Goal: Find specific page/section: Find specific page/section

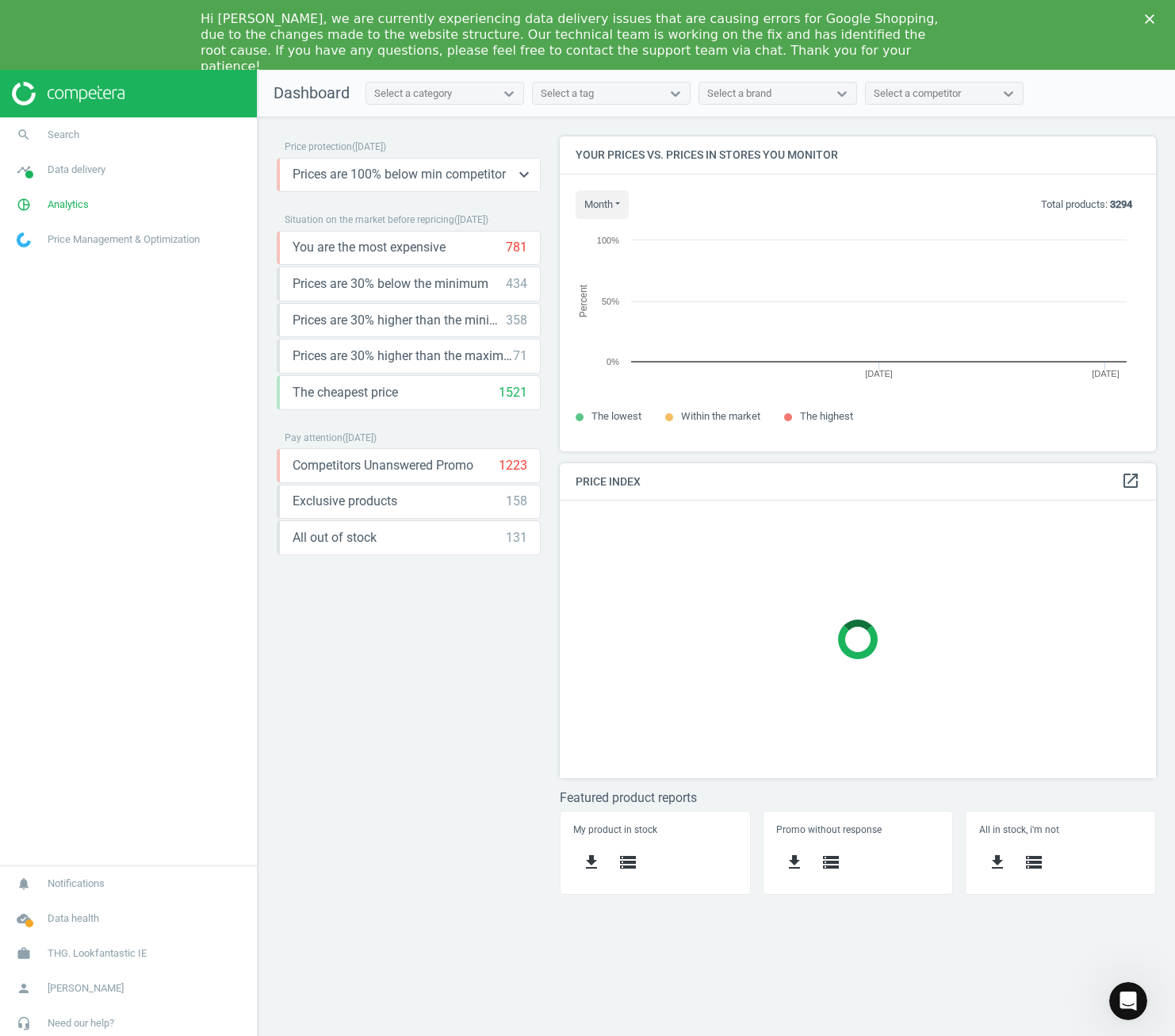
scroll to position [338, 621]
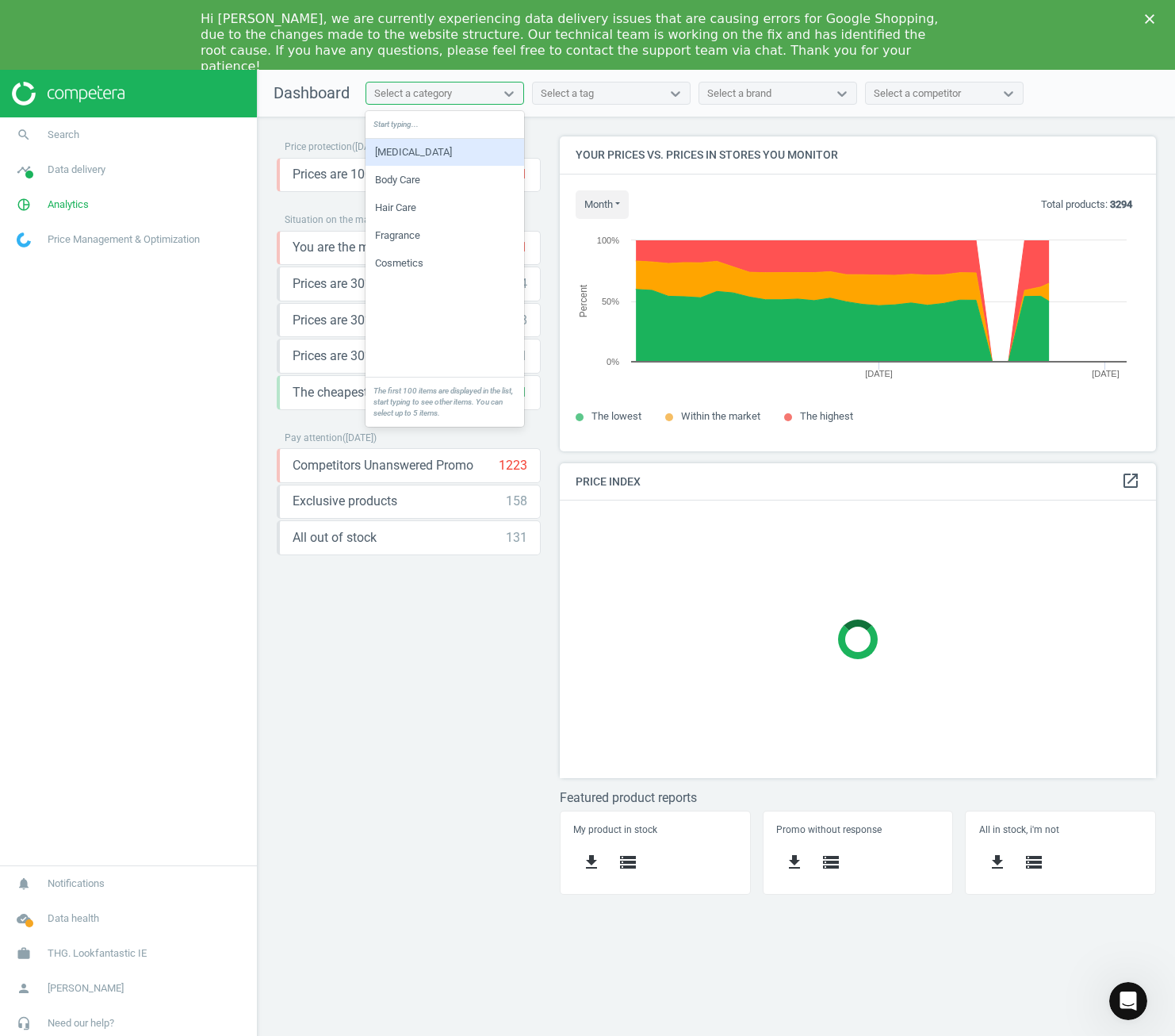
click at [418, 95] on div "Select a category" at bounding box center [413, 94] width 77 height 15
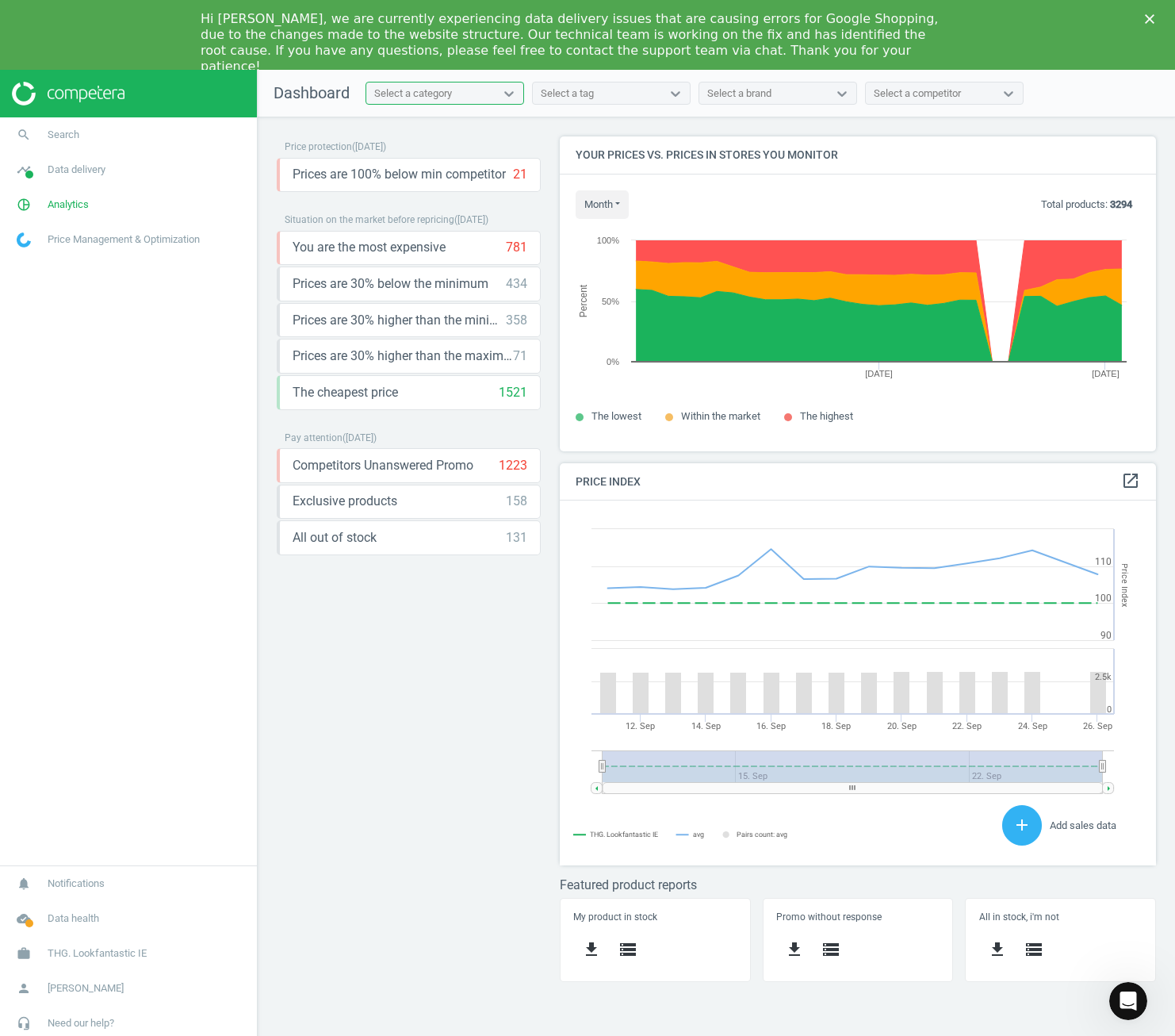
scroll to position [389, 621]
click at [108, 943] on link "work THG. Lookfantastic IE" at bounding box center [128, 953] width 257 height 35
click at [74, 916] on link "Switch campaign" at bounding box center [128, 906] width 257 height 24
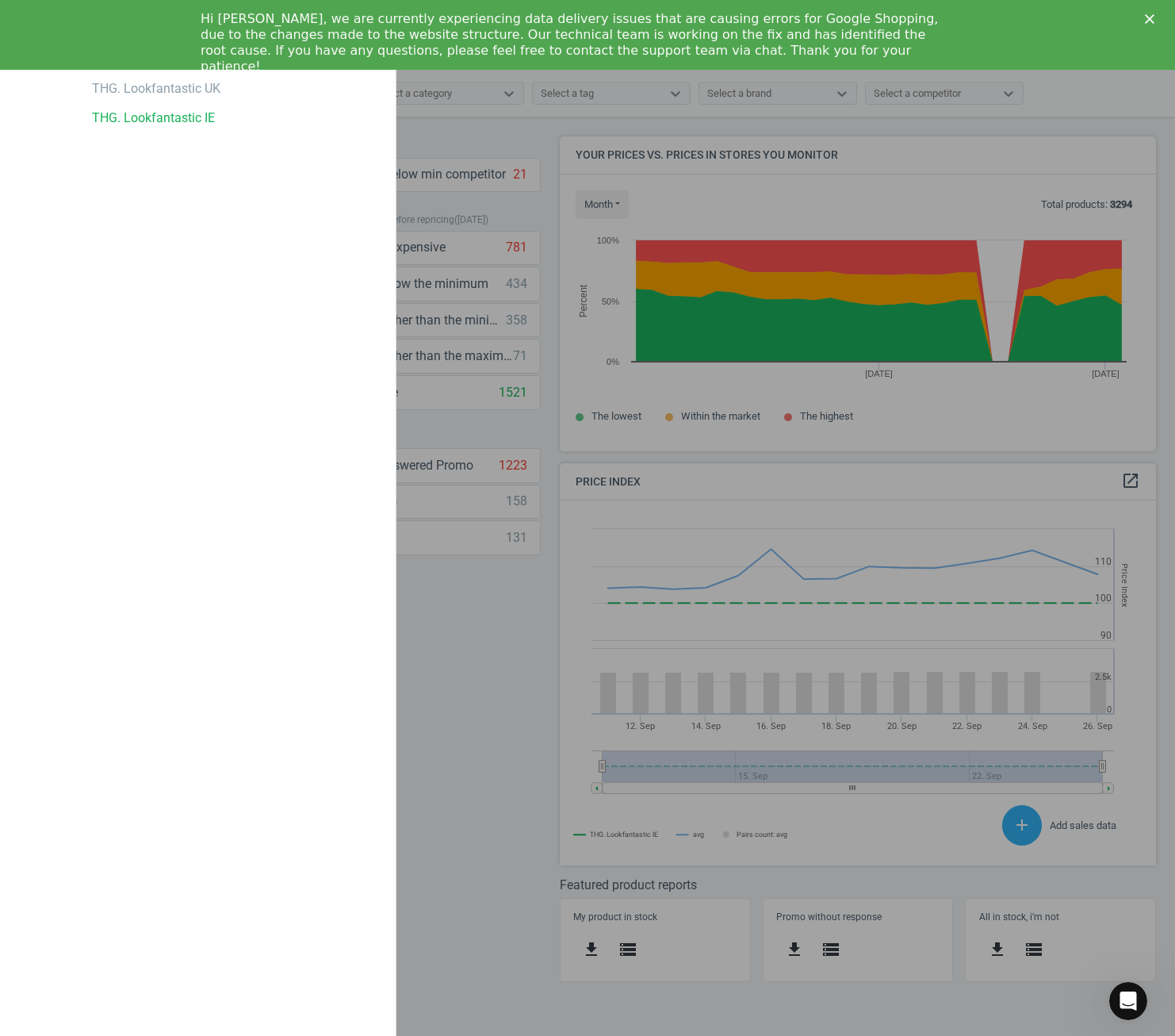
click at [72, 910] on div "THG. Lookfantastic UK THG. Lookfantastic IE" at bounding box center [231, 521] width 327 height 1036
click at [160, 88] on div "THG. Lookfantastic UK" at bounding box center [156, 88] width 129 height 17
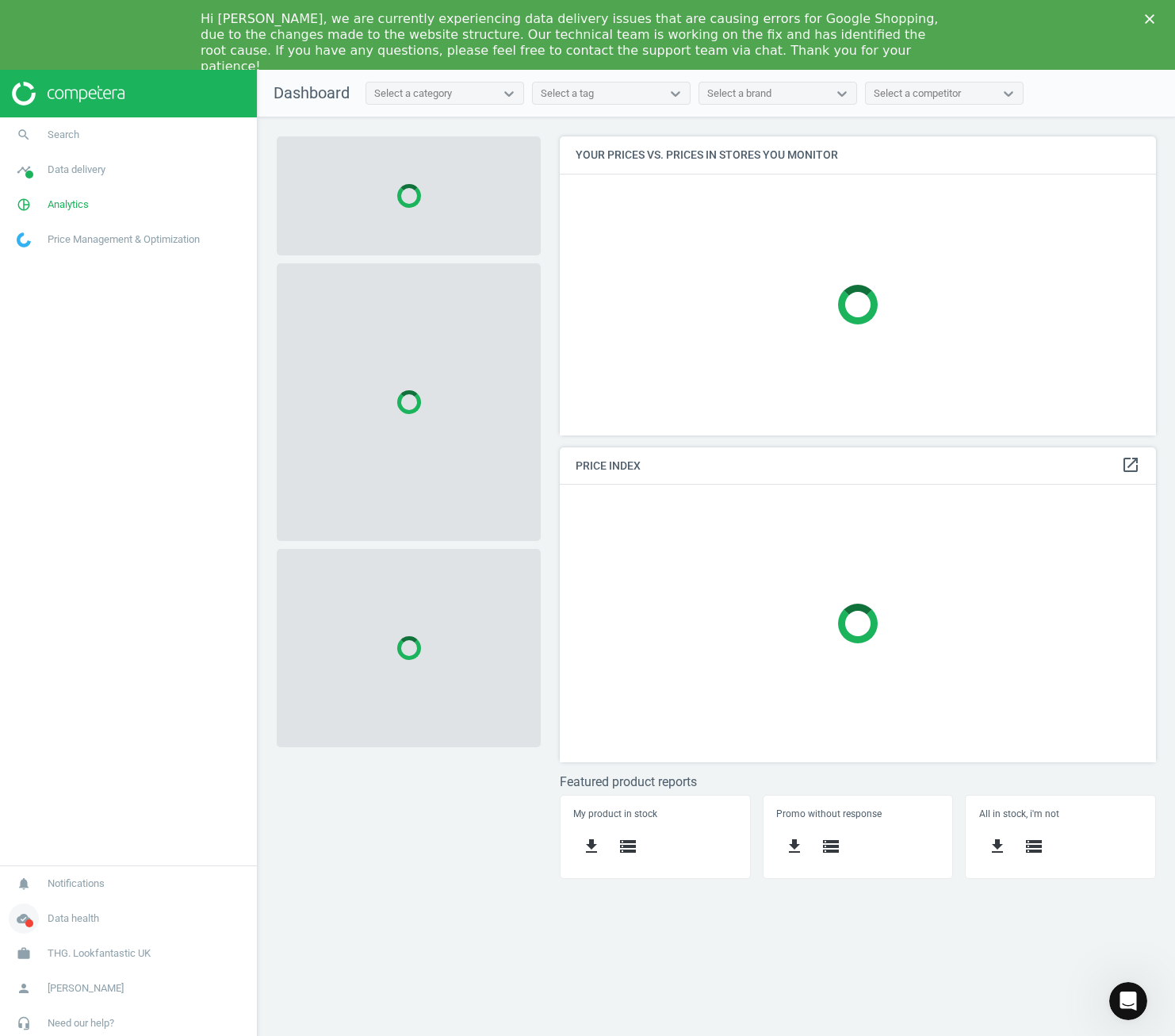
click at [67, 920] on span "Data health" at bounding box center [73, 918] width 52 height 15
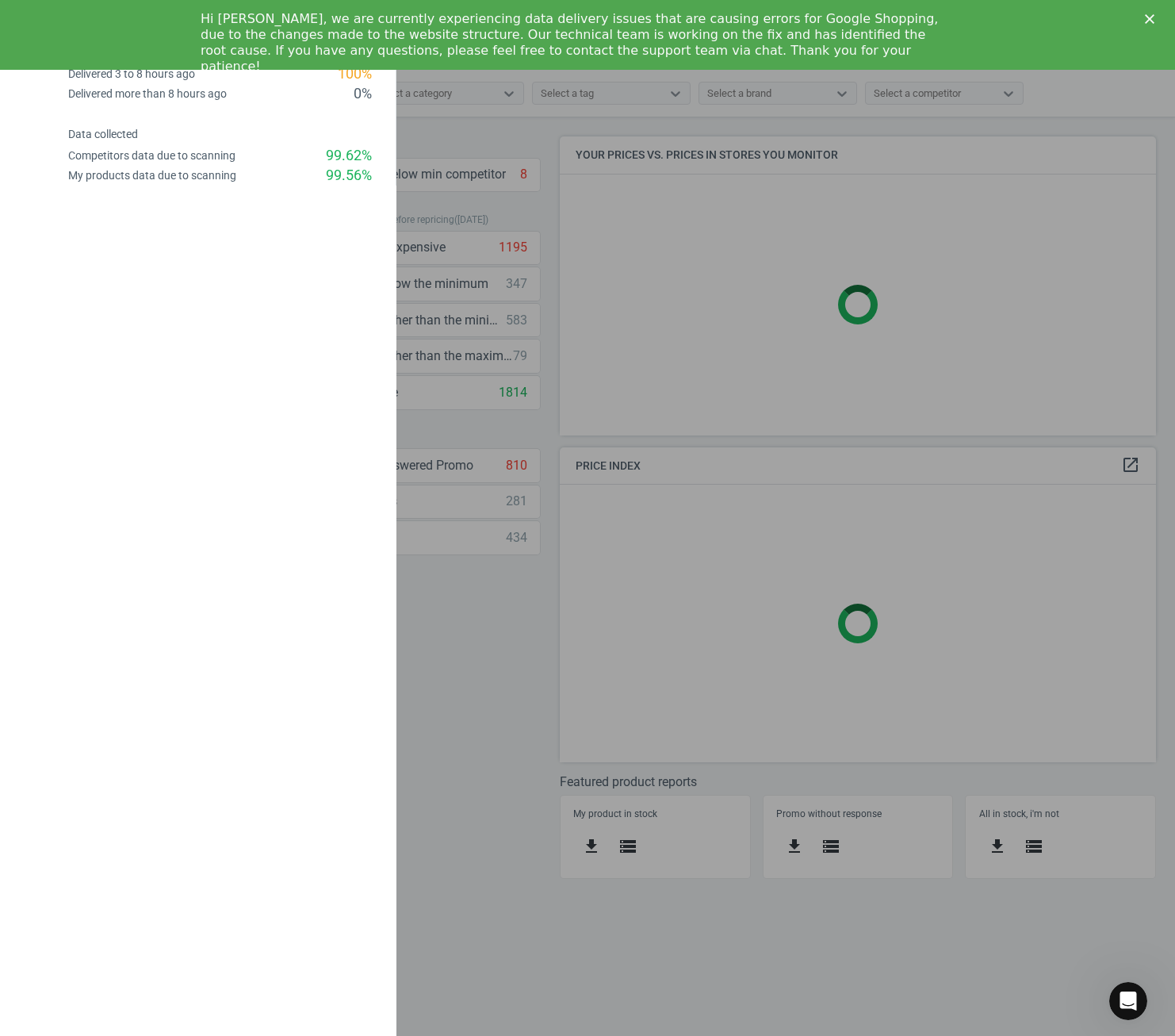
click at [1151, 12] on div "Hi [PERSON_NAME], we are currently experiencing data delivery issues that are c…" at bounding box center [588, 42] width 1175 height 73
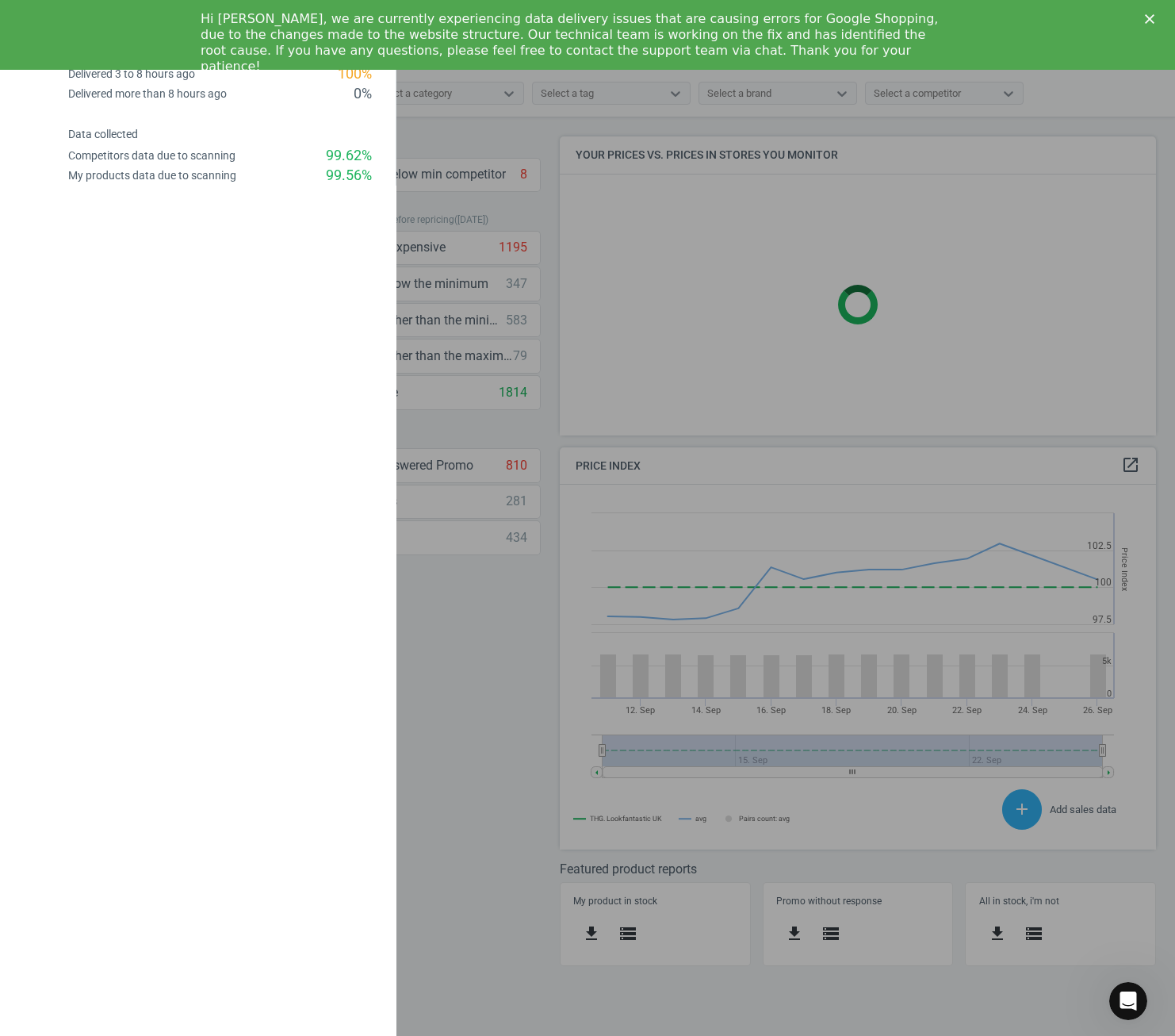
scroll to position [389, 621]
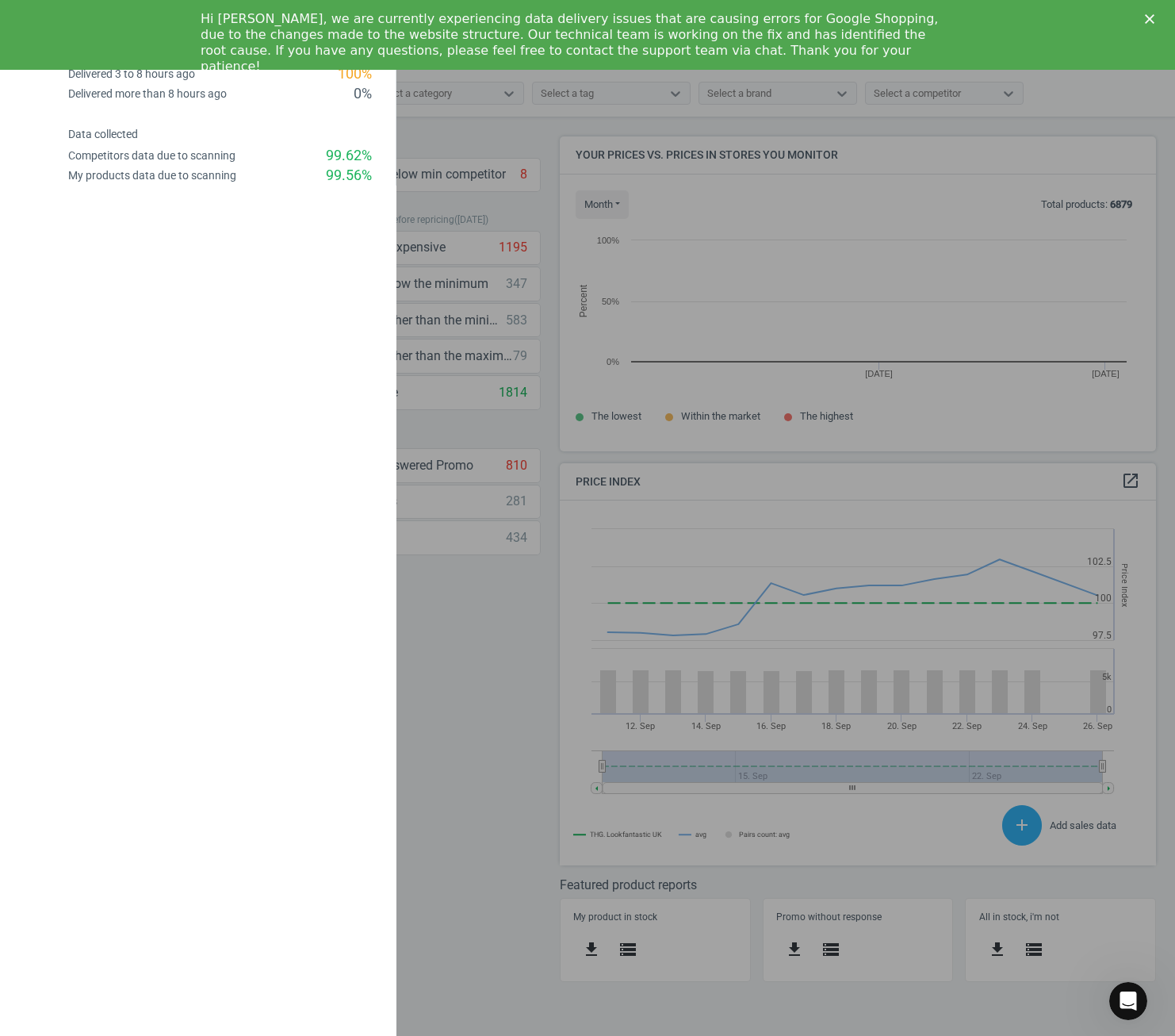
click at [1151, 17] on polygon "Close" at bounding box center [1149, 19] width 9 height 9
